Goal: Information Seeking & Learning: Learn about a topic

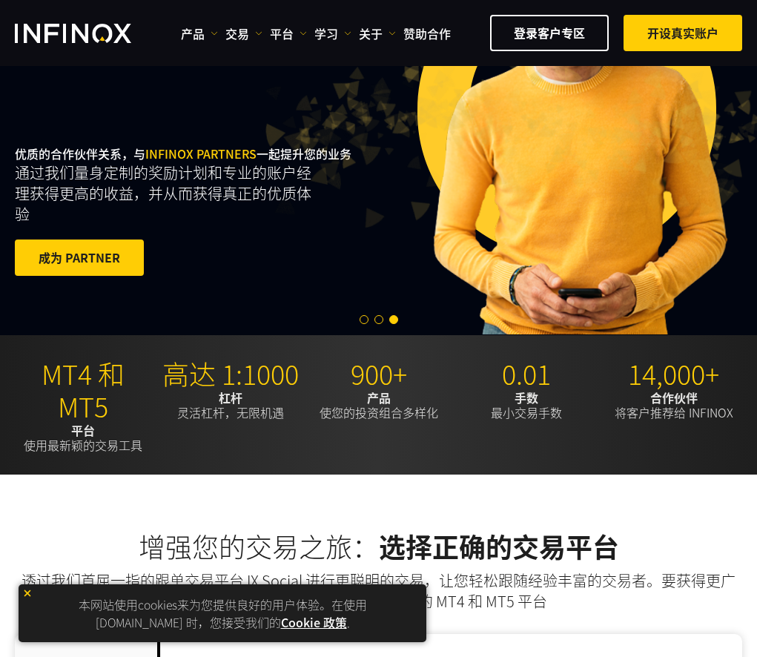
scroll to position [74, 0]
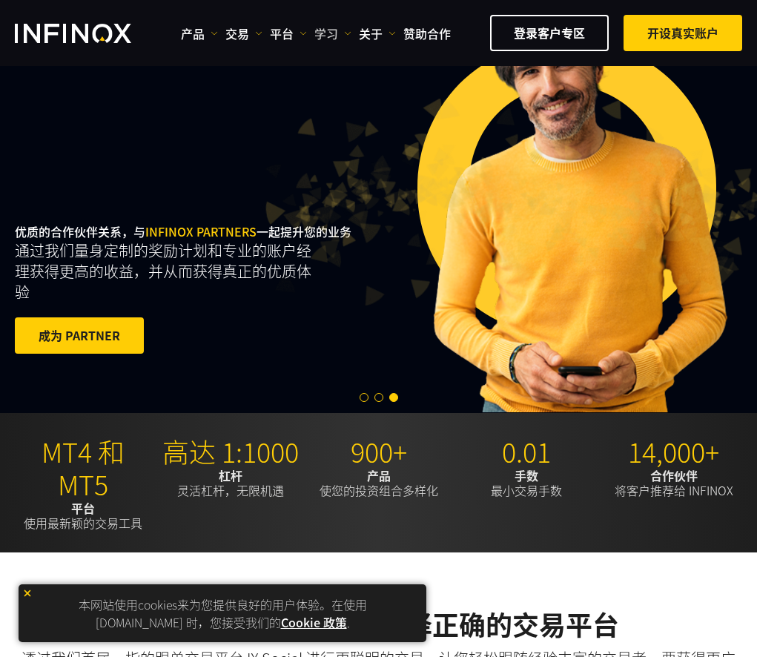
click at [337, 33] on link "学习" at bounding box center [332, 33] width 37 height 18
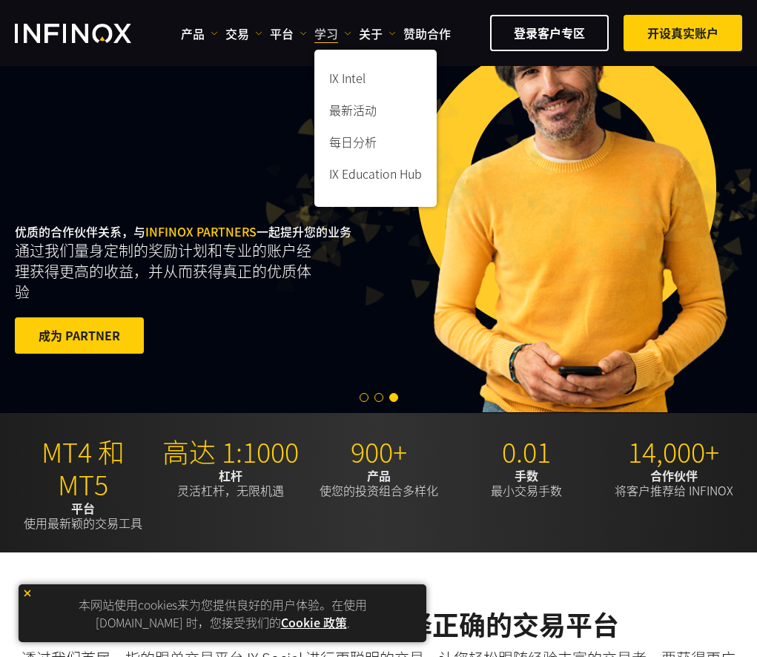
scroll to position [0, 0]
click at [372, 39] on link "关于" at bounding box center [377, 33] width 37 height 18
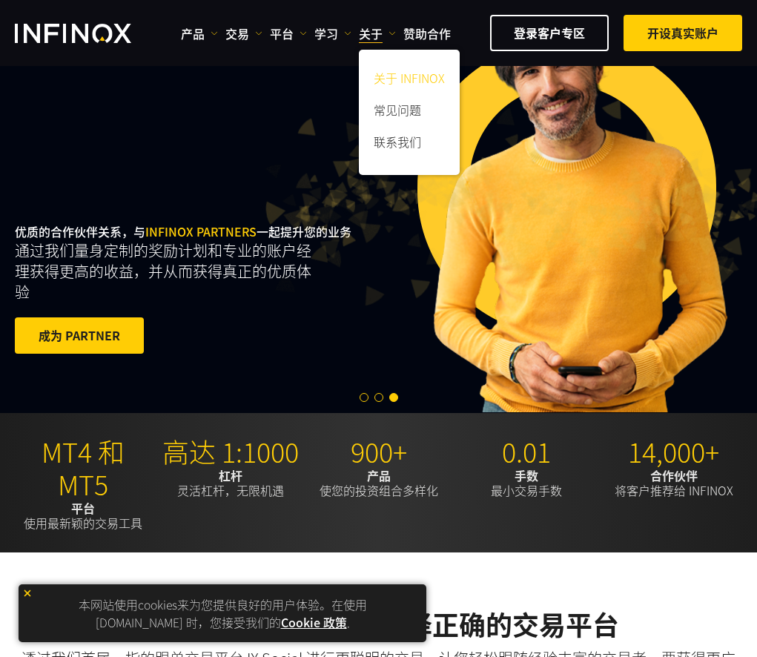
click at [383, 78] on link "关于 INFINOX" at bounding box center [409, 80] width 101 height 32
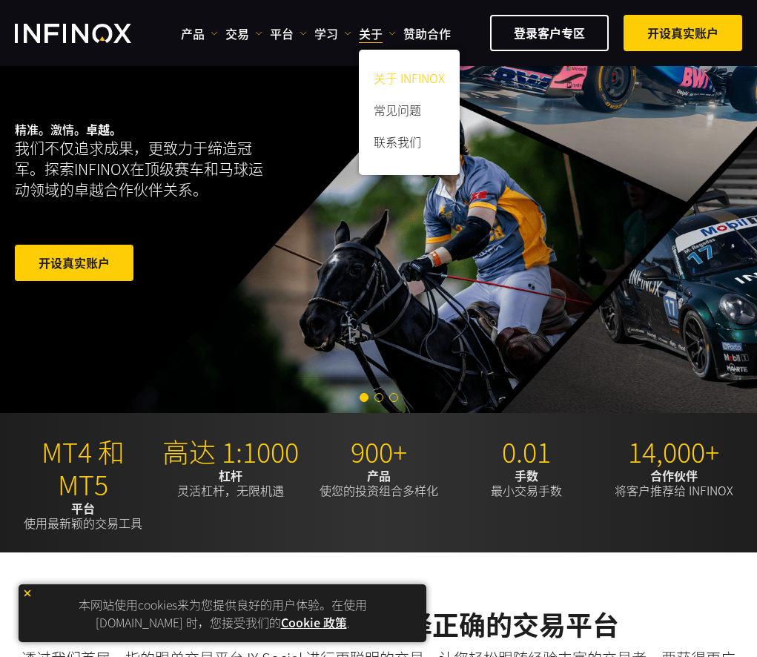
click at [383, 78] on link "关于 INFINOX" at bounding box center [409, 80] width 101 height 32
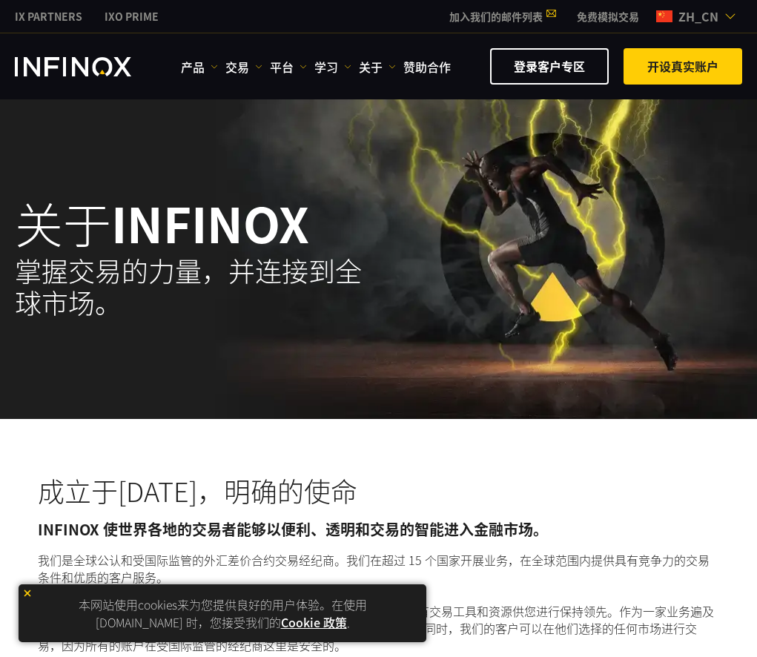
click at [27, 592] on img at bounding box center [27, 593] width 10 height 10
